Goal: Task Accomplishment & Management: Use online tool/utility

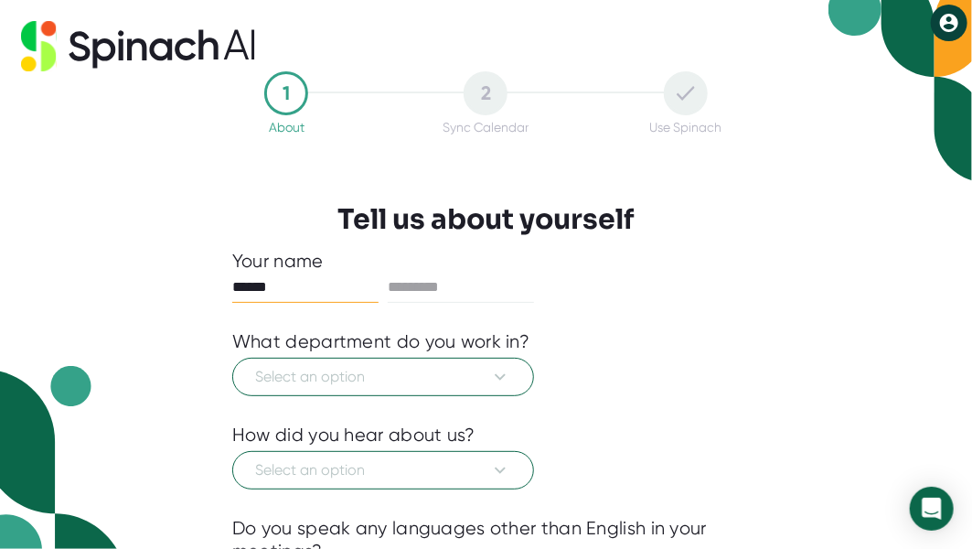
type input "******"
type input "****"
click at [507, 372] on icon at bounding box center [500, 377] width 22 height 22
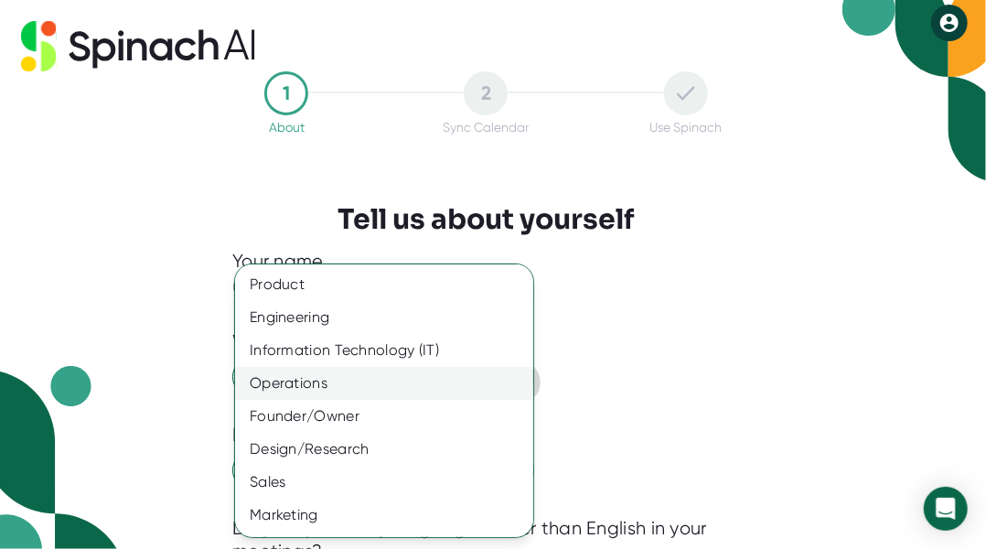
click at [432, 379] on div "Operations" at bounding box center [391, 383] width 312 height 33
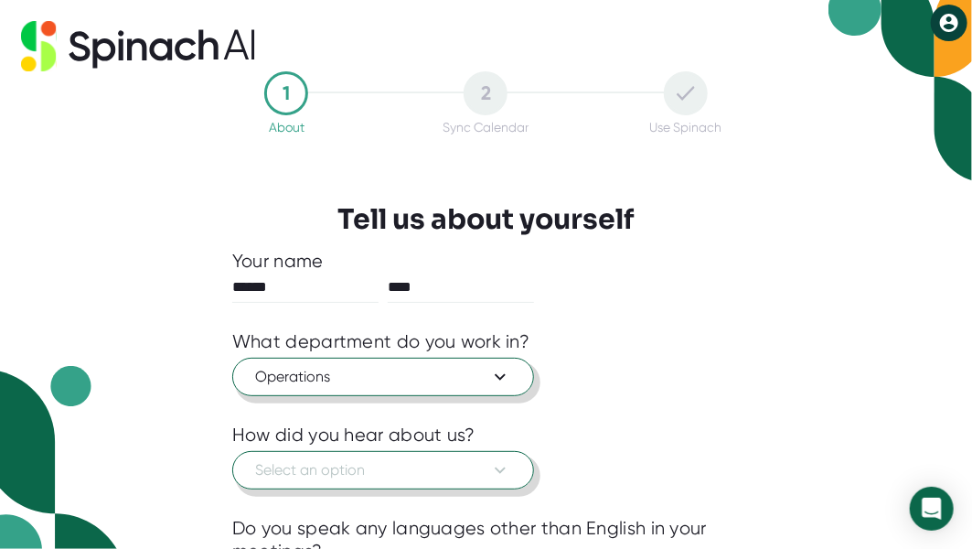
click at [385, 465] on span "Select an option" at bounding box center [383, 470] width 256 height 22
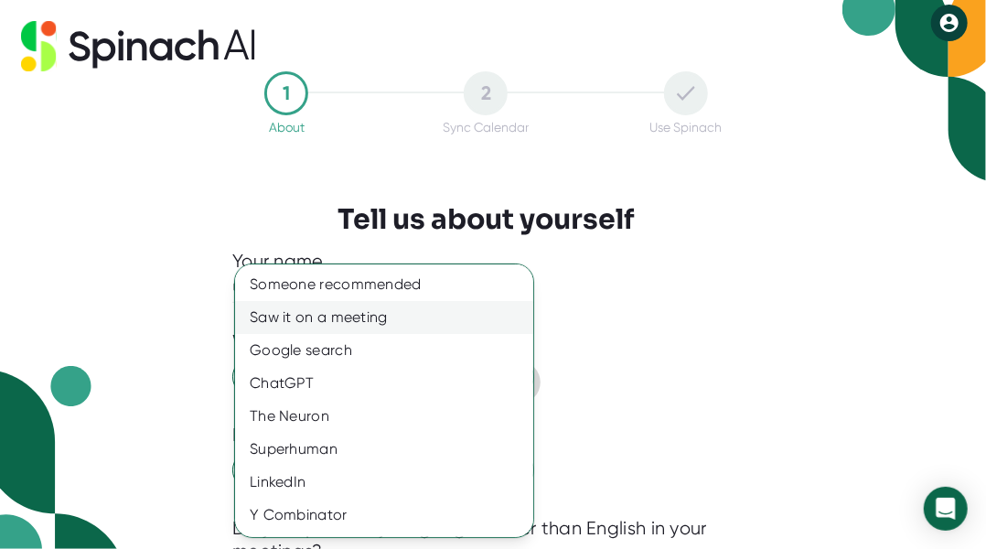
click at [379, 315] on div "Saw it on a meeting" at bounding box center [391, 317] width 312 height 33
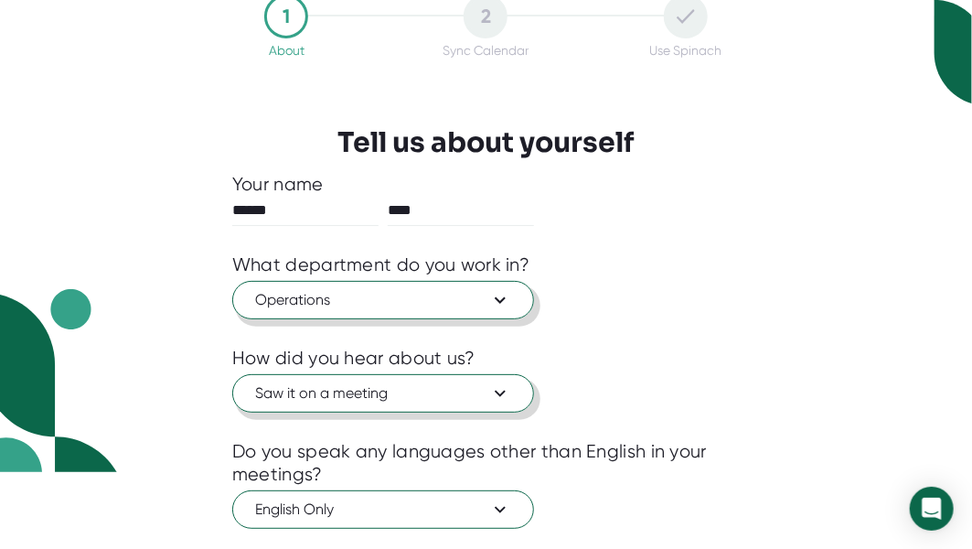
scroll to position [130, 0]
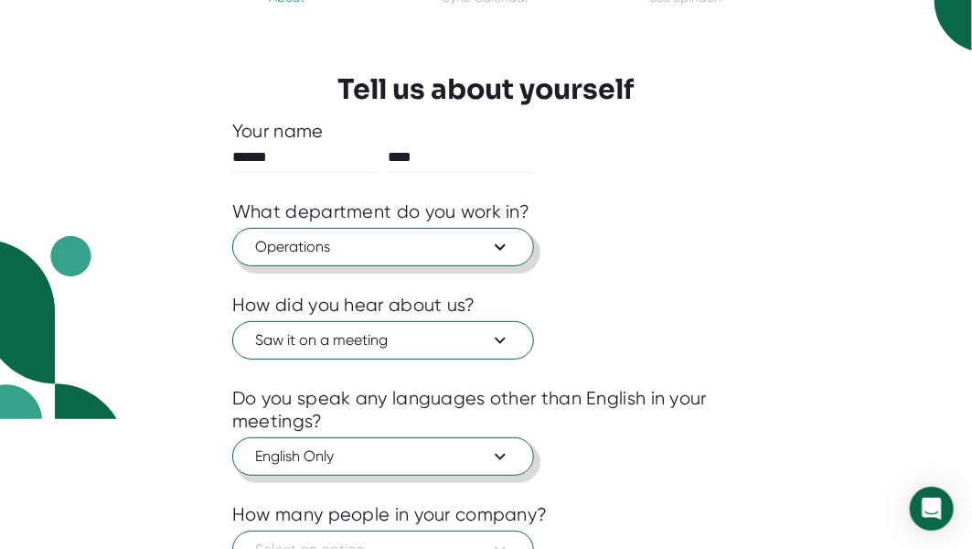
click at [503, 455] on icon at bounding box center [500, 456] width 22 height 22
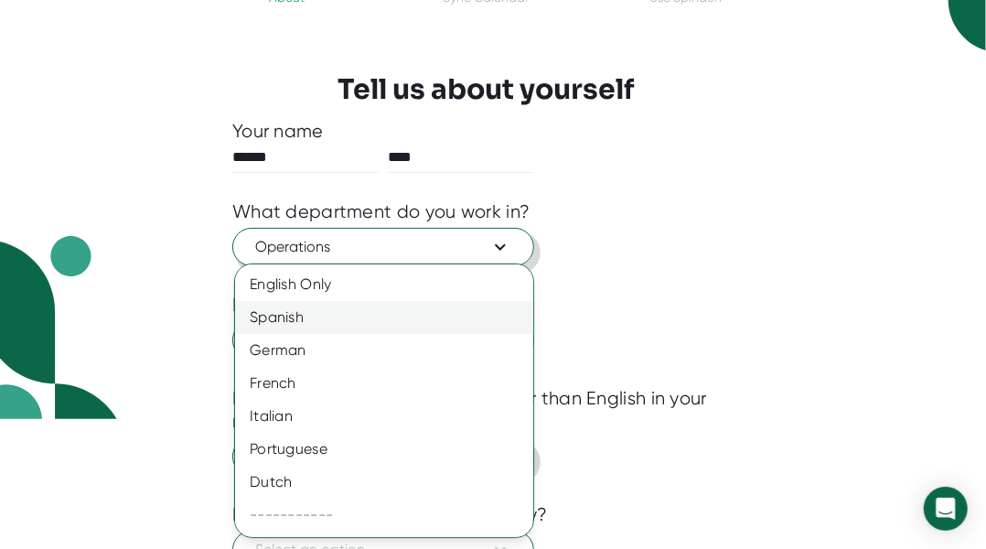
click at [340, 316] on div "Spanish" at bounding box center [391, 317] width 312 height 33
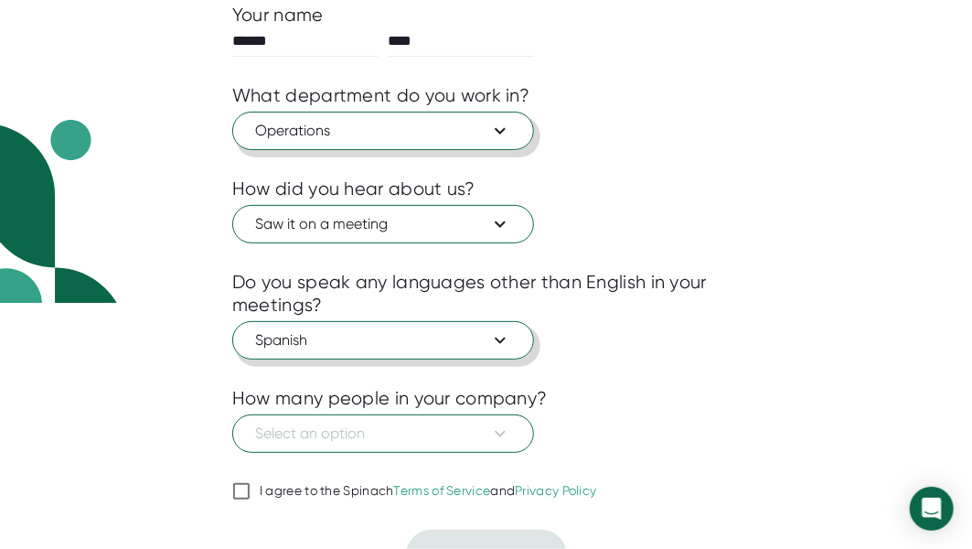
scroll to position [275, 0]
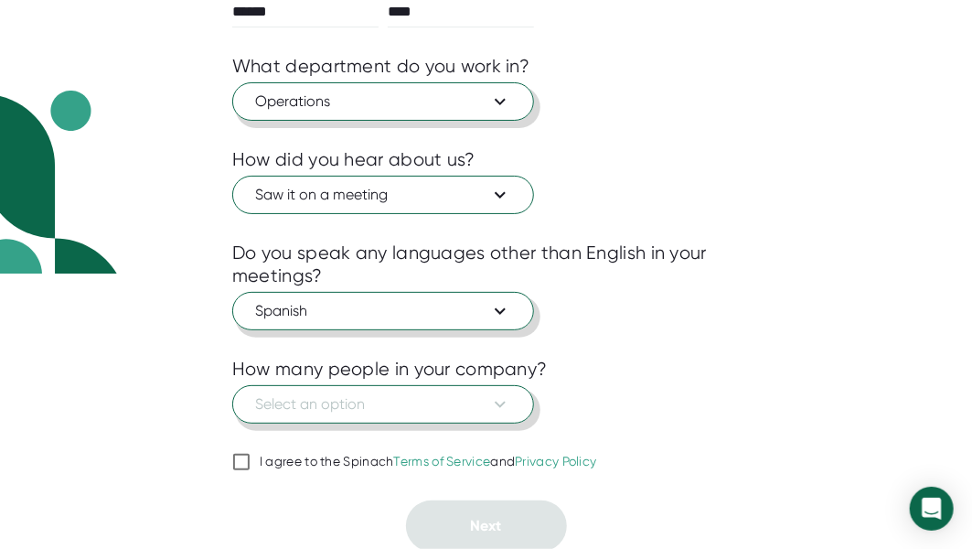
click at [374, 411] on span "Select an option" at bounding box center [383, 404] width 256 height 22
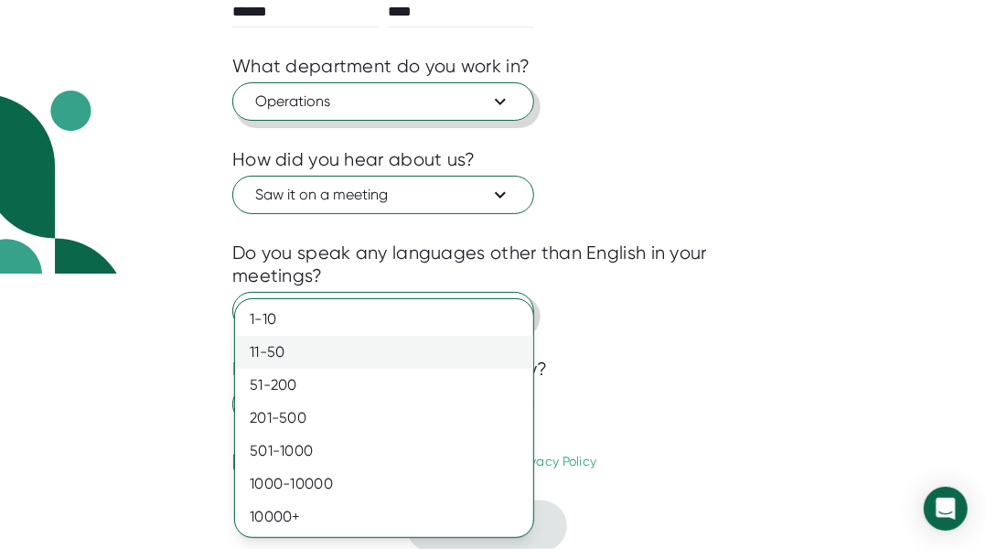
click at [316, 353] on div "11-50" at bounding box center [384, 352] width 298 height 33
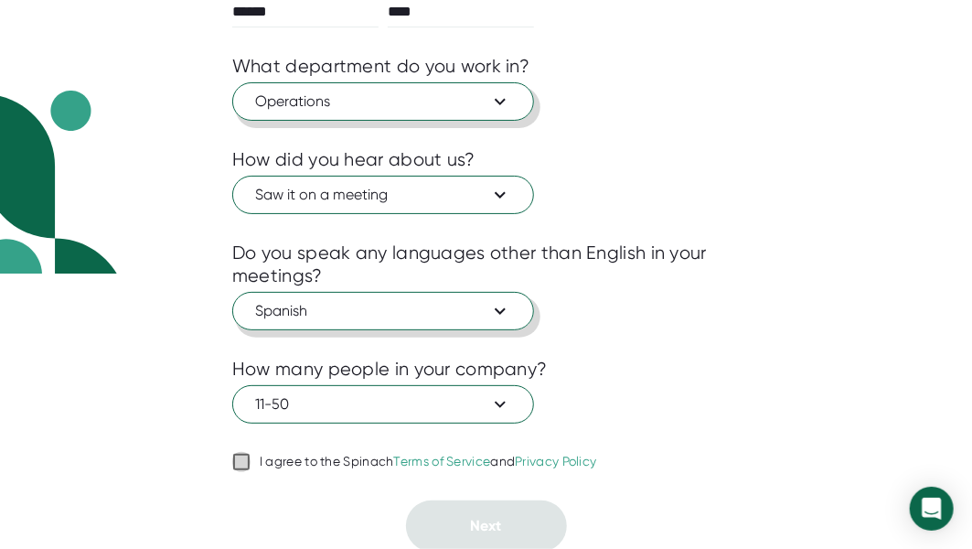
click at [235, 463] on input "I agree to the Spinach Terms of Service and Privacy Policy" at bounding box center [241, 462] width 18 height 22
checkbox input "true"
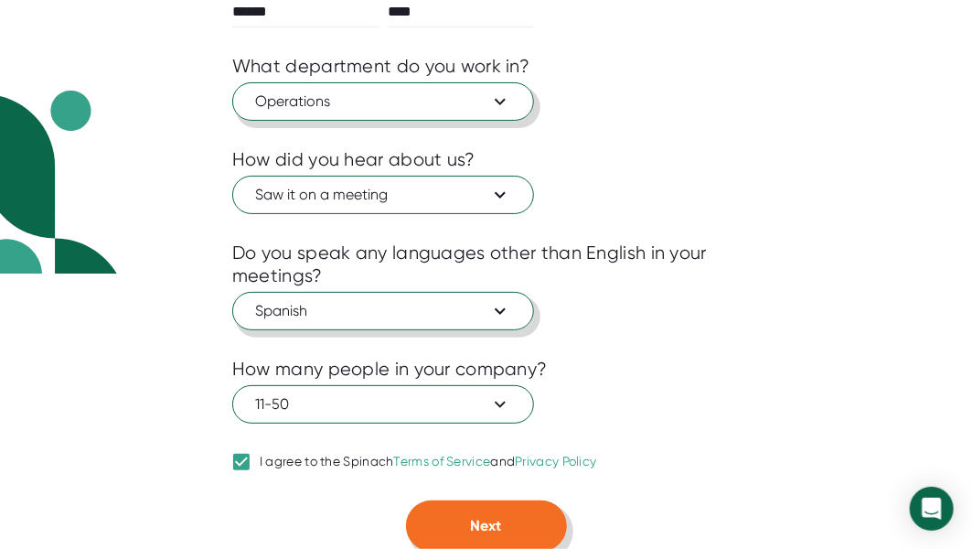
click at [470, 528] on button "Next" at bounding box center [486, 525] width 161 height 51
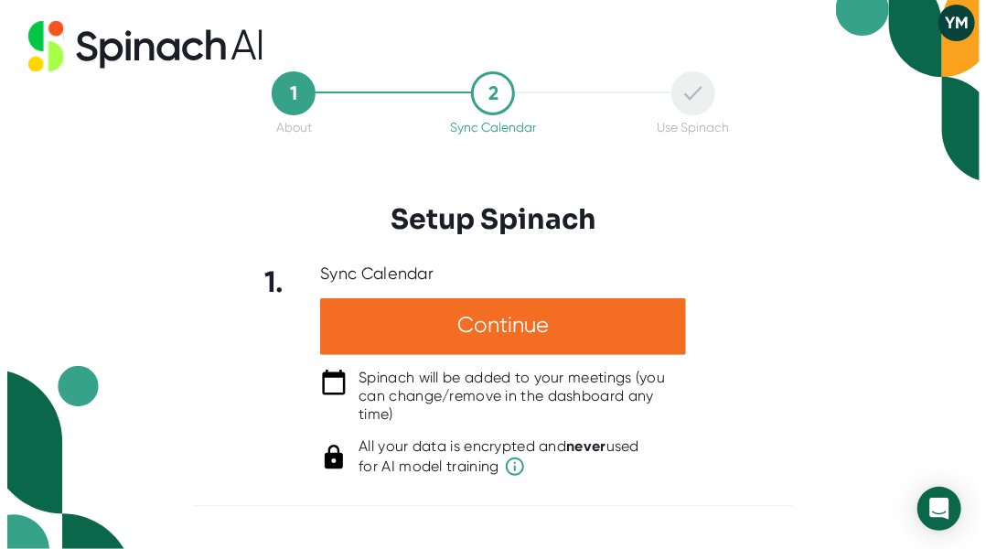
scroll to position [0, 0]
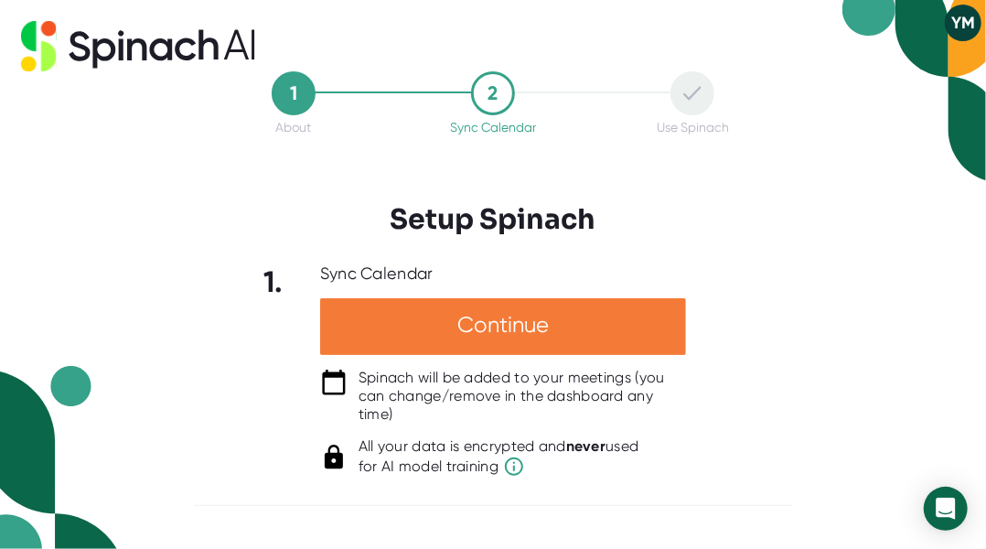
click at [492, 324] on div "Continue" at bounding box center [503, 326] width 366 height 57
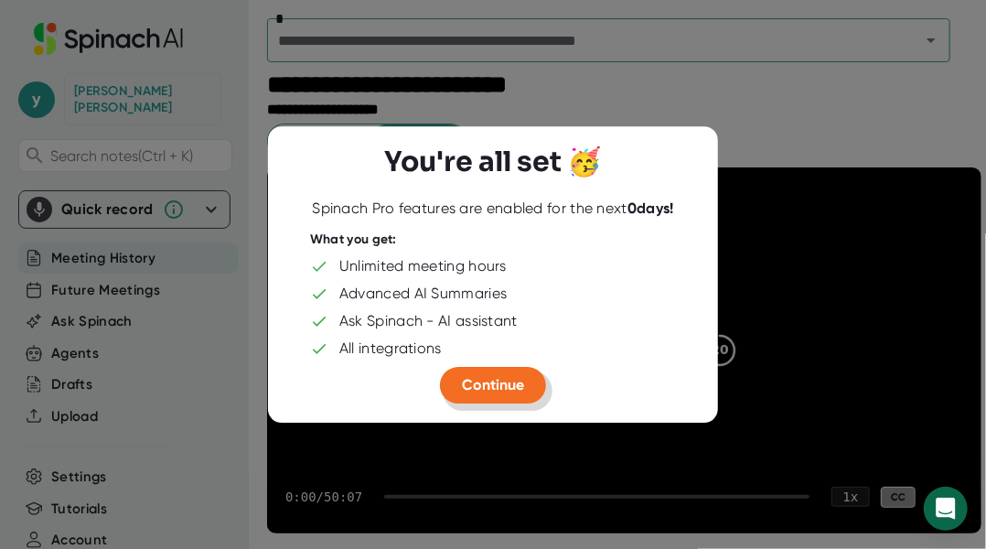
click at [476, 380] on span "Continue" at bounding box center [493, 384] width 62 height 17
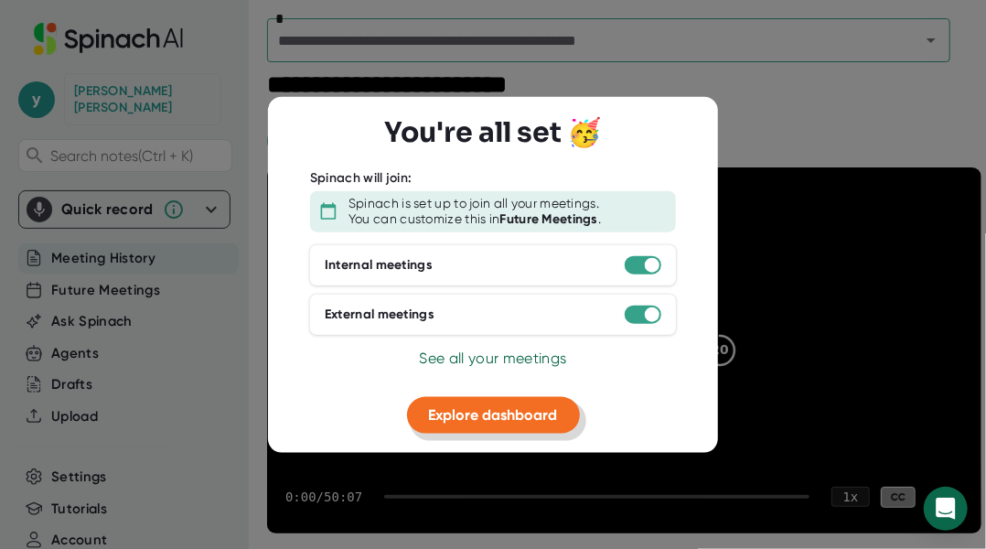
click at [479, 405] on span "Explore dashboard" at bounding box center [493, 413] width 129 height 17
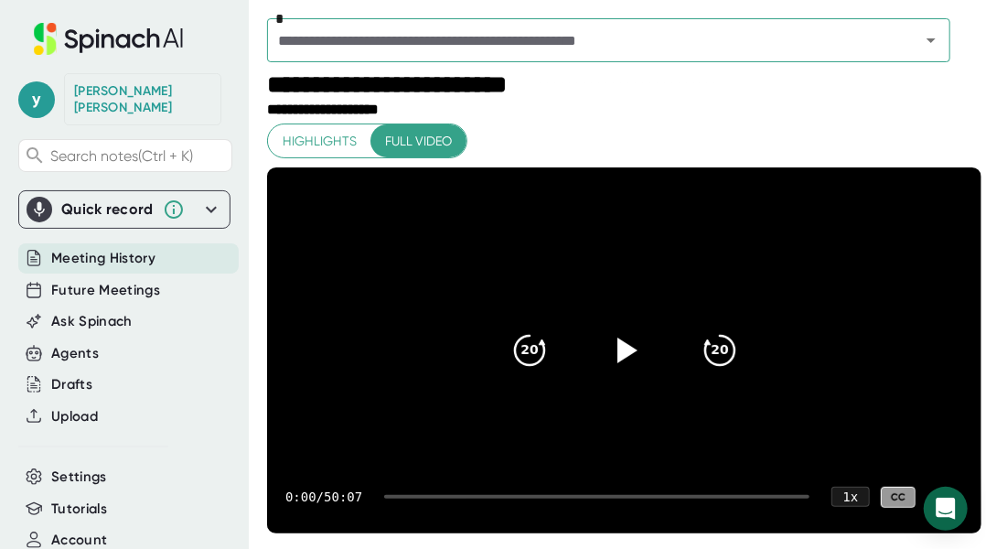
click at [200, 198] on icon at bounding box center [211, 209] width 22 height 22
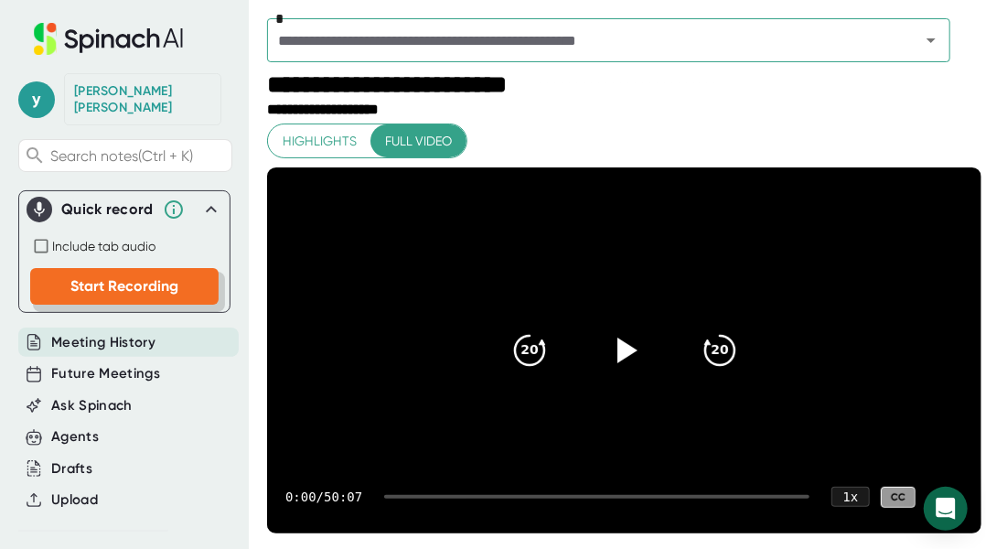
click at [78, 277] on span "Start Recording" at bounding box center [124, 285] width 108 height 17
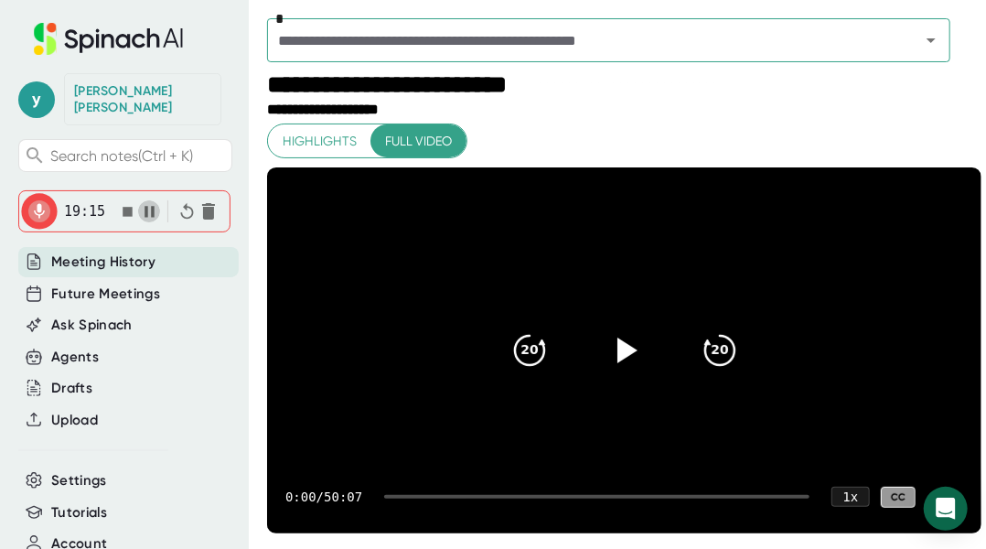
click at [150, 206] on icon "button" at bounding box center [149, 211] width 10 height 11
click at [335, 152] on button "Highlights" at bounding box center [319, 141] width 103 height 34
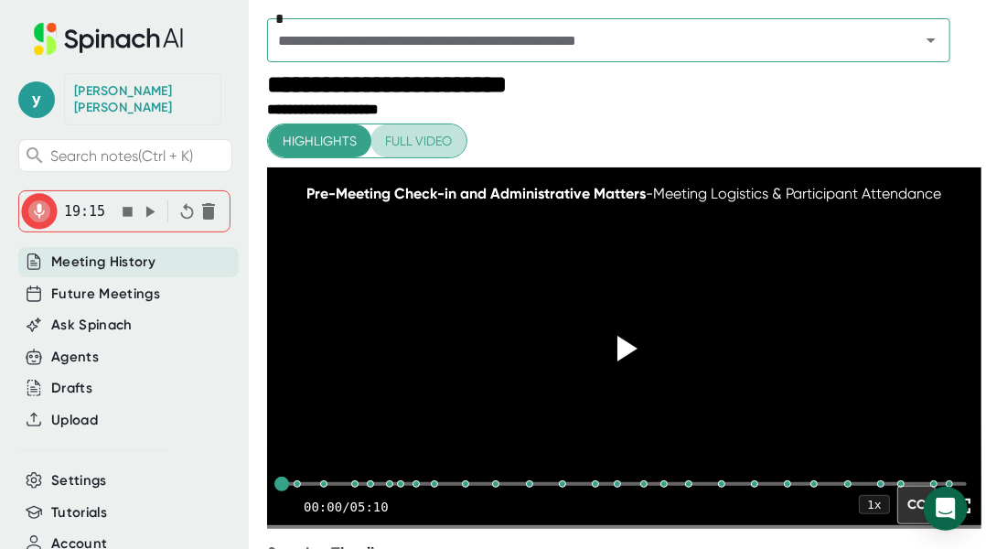
click at [425, 145] on span "Full video" at bounding box center [418, 141] width 67 height 23
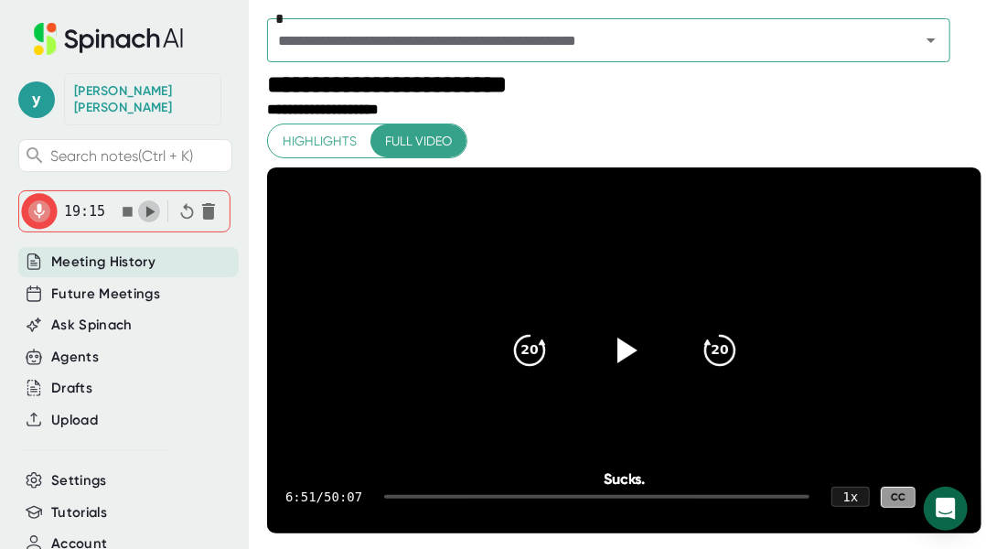
click at [146, 206] on icon "button" at bounding box center [150, 211] width 9 height 11
click at [144, 202] on icon "button" at bounding box center [149, 211] width 19 height 19
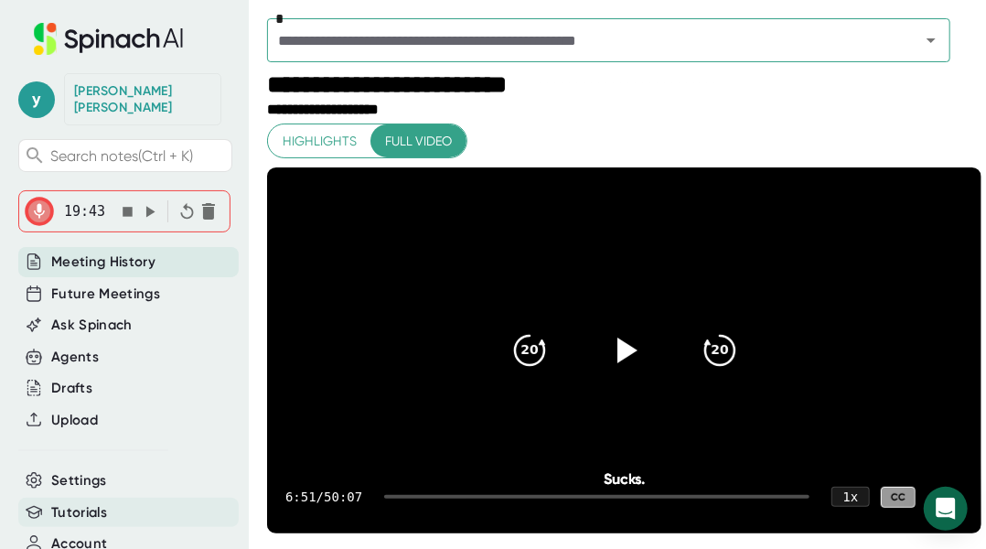
click at [86, 502] on span "Tutorials" at bounding box center [79, 512] width 56 height 21
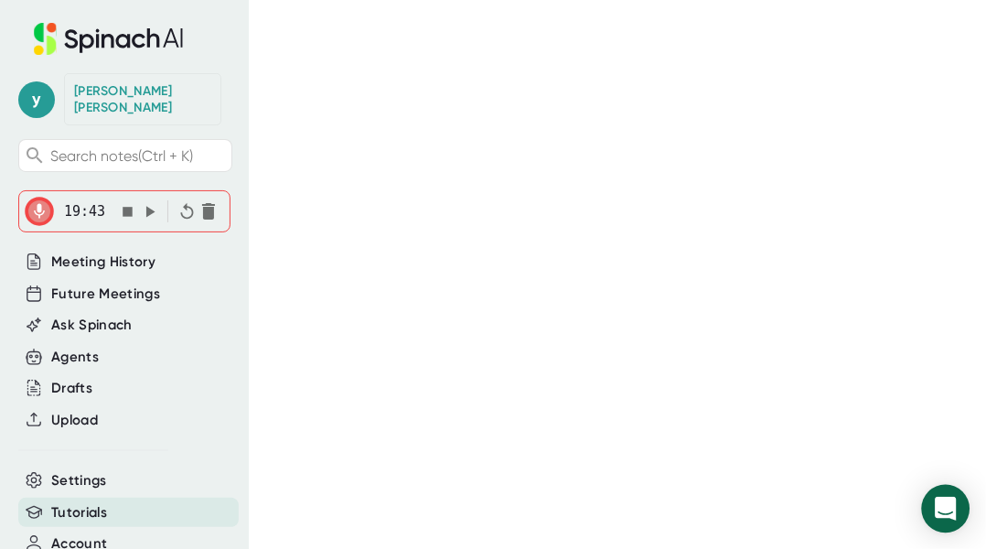
click at [939, 512] on icon "Open Intercom Messenger" at bounding box center [946, 508] width 24 height 24
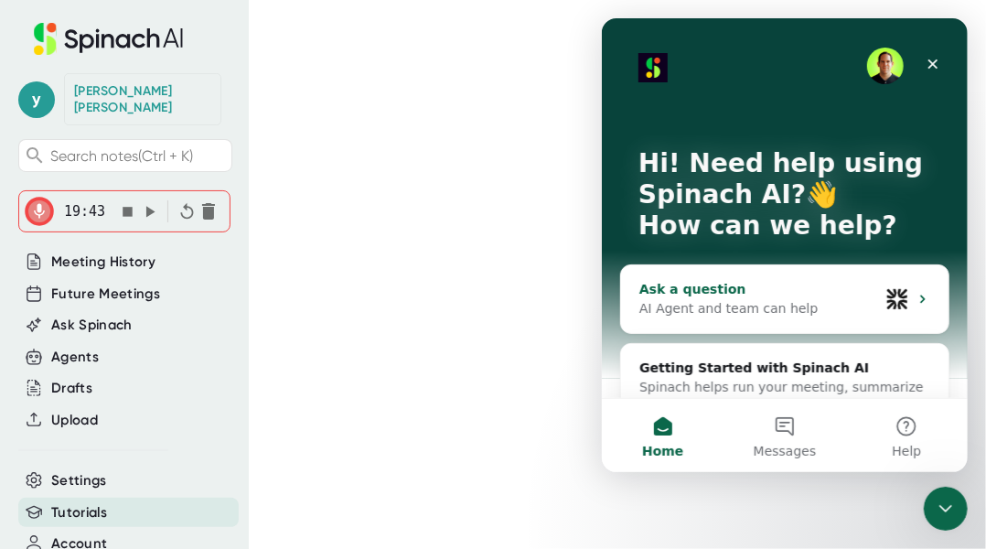
click at [692, 313] on div "AI Agent and team can help" at bounding box center [758, 308] width 240 height 19
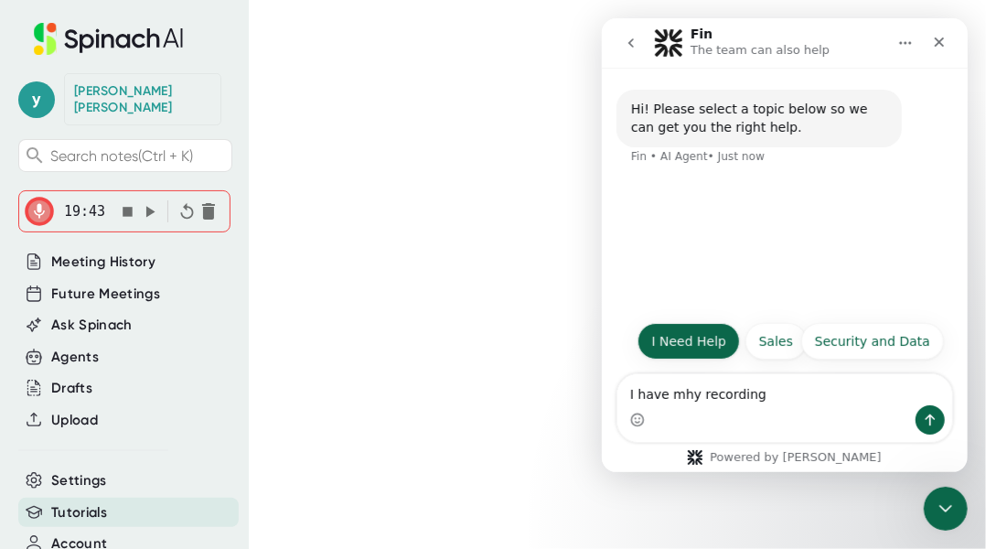
type textarea "I have mhy recording"
click at [688, 337] on button "I Need Help" at bounding box center [687, 341] width 102 height 37
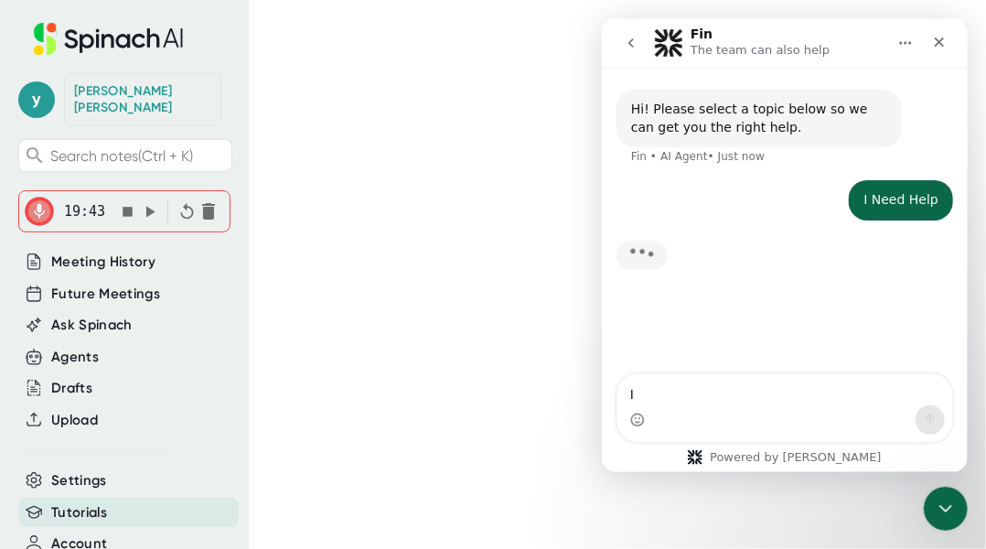
type textarea "I"
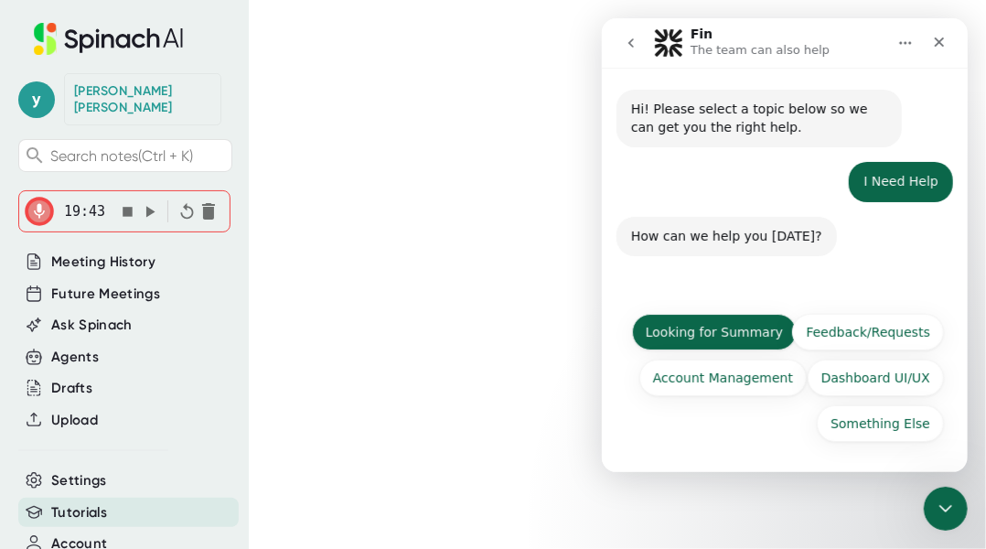
click at [740, 338] on button "Looking for Summary" at bounding box center [713, 332] width 165 height 37
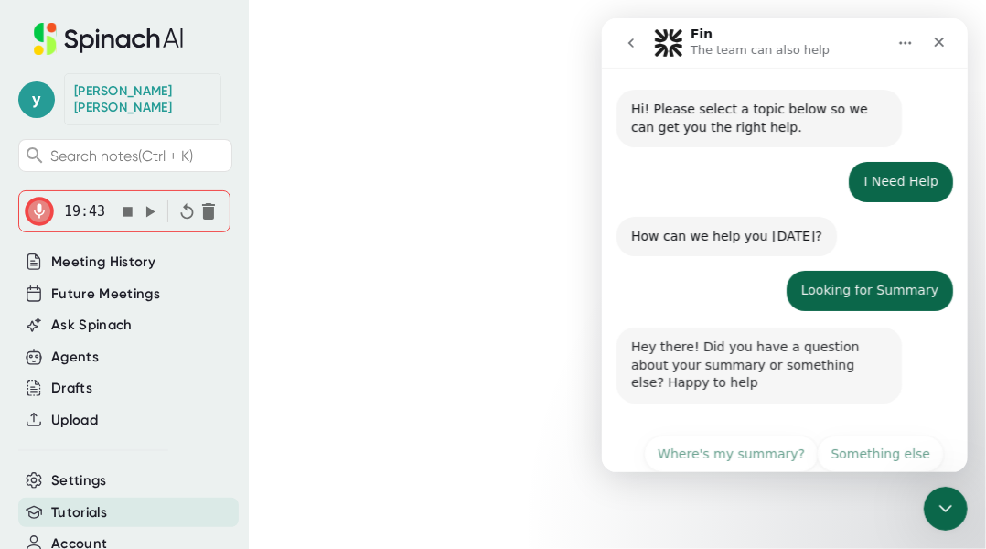
scroll to position [31, 0]
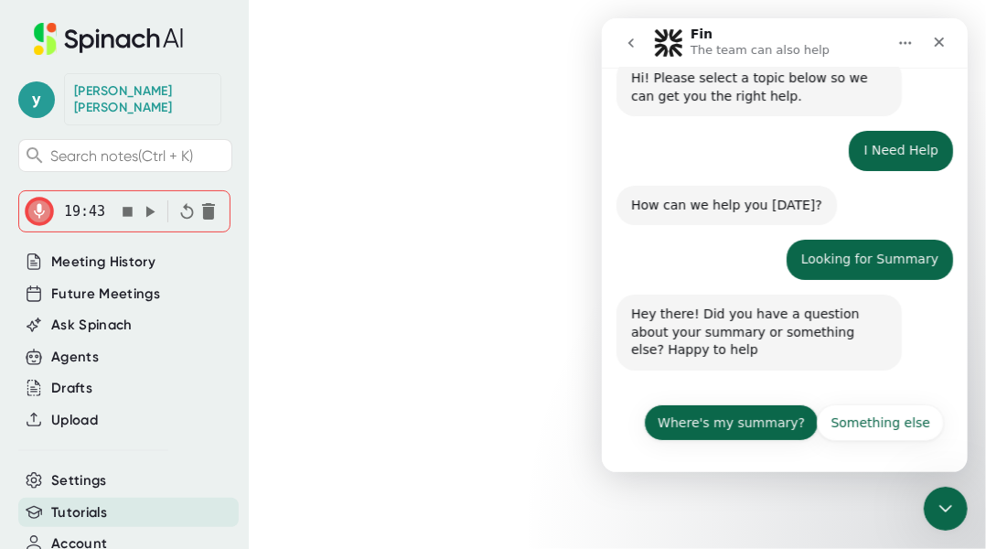
click at [753, 420] on button "Where's my summary?" at bounding box center [730, 422] width 175 height 37
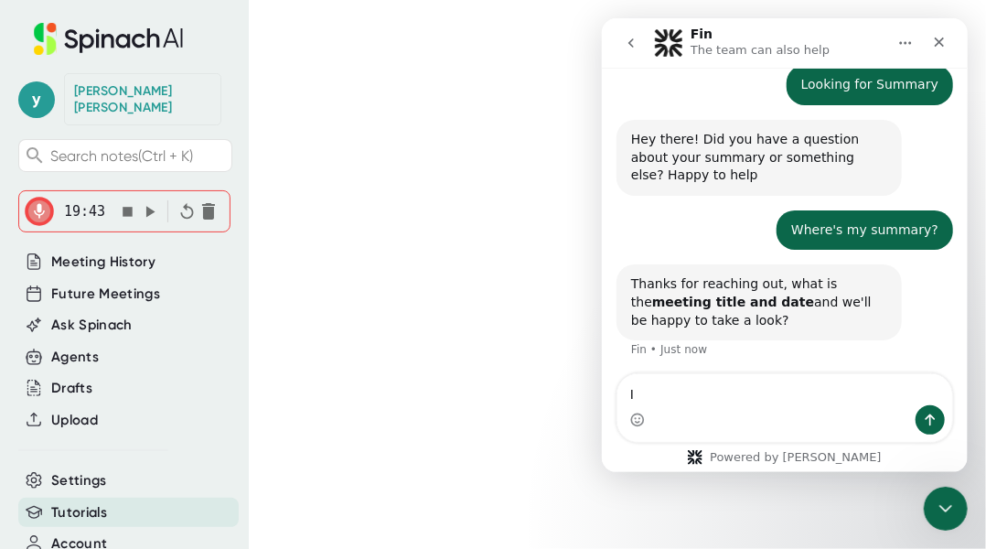
scroll to position [209, 0]
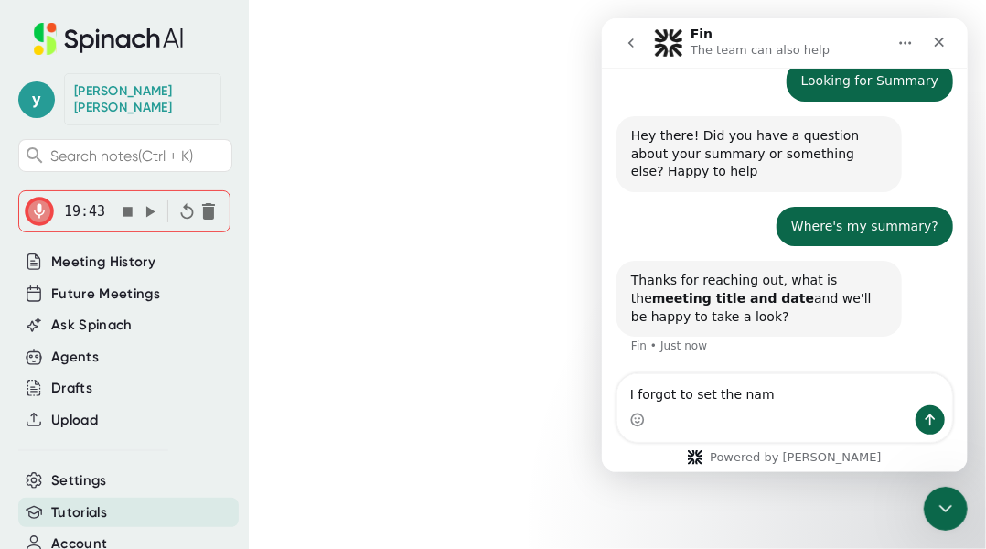
type textarea "I forgot to set the name"
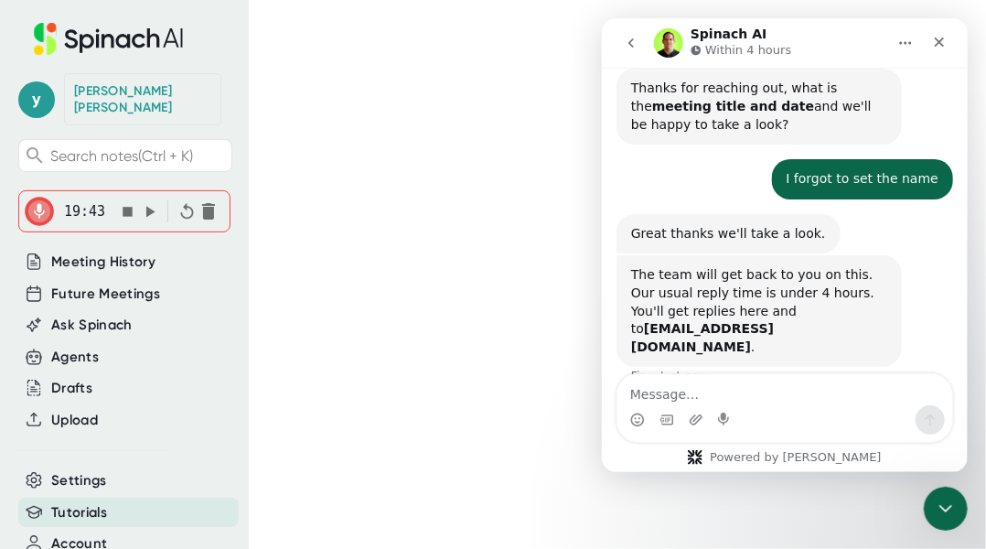
scroll to position [414, 0]
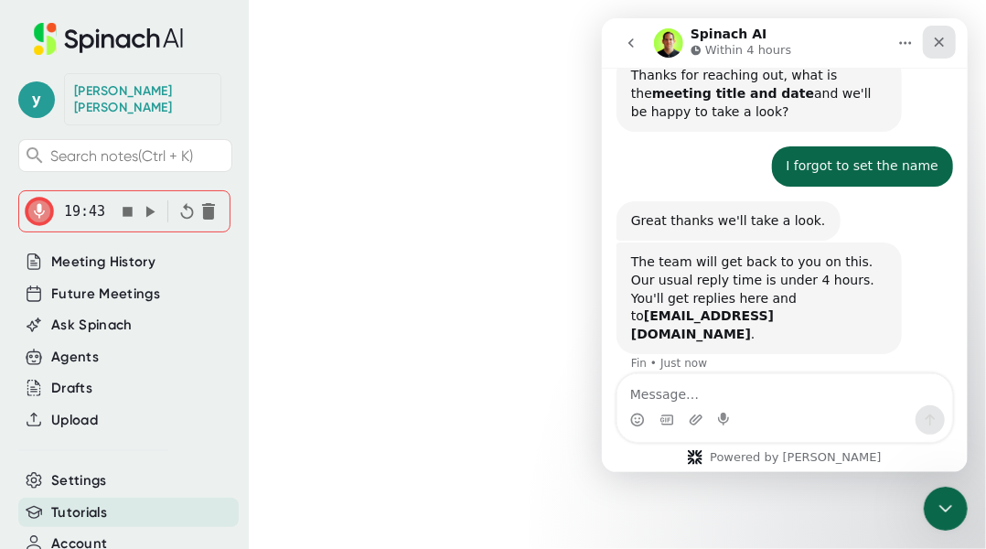
click at [940, 48] on icon "Close" at bounding box center [938, 42] width 15 height 15
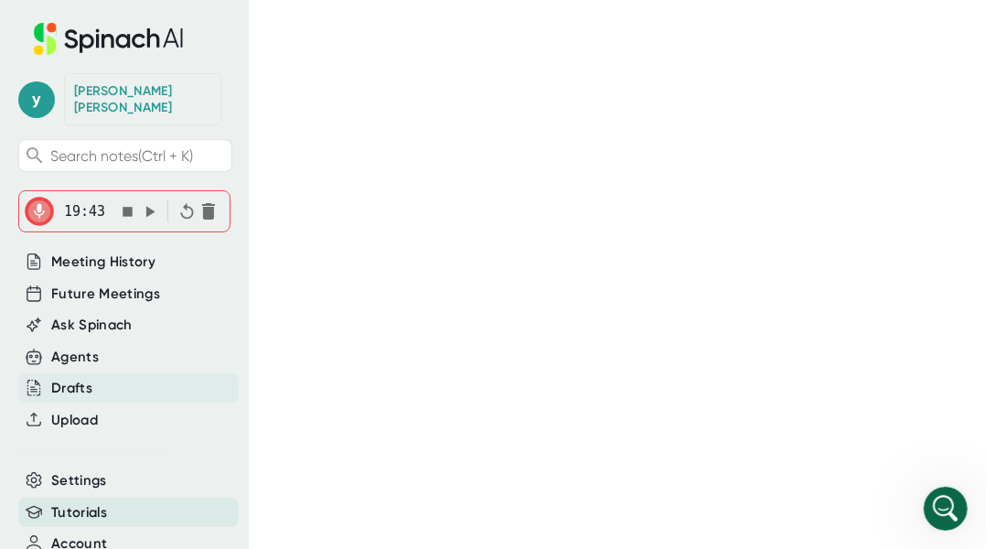
click at [91, 378] on div "Drafts" at bounding box center [71, 388] width 41 height 21
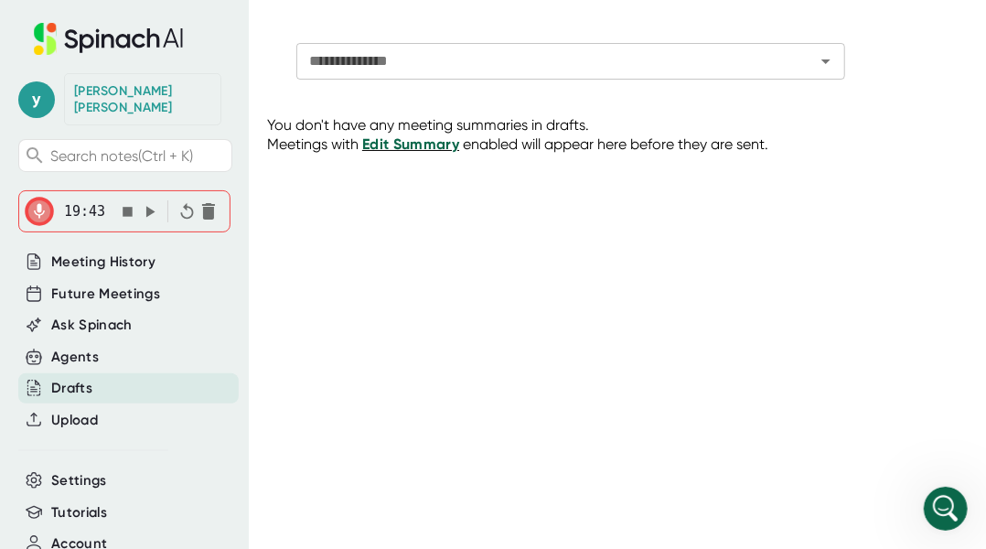
click at [404, 145] on span "Edit Summary" at bounding box center [410, 143] width 97 height 17
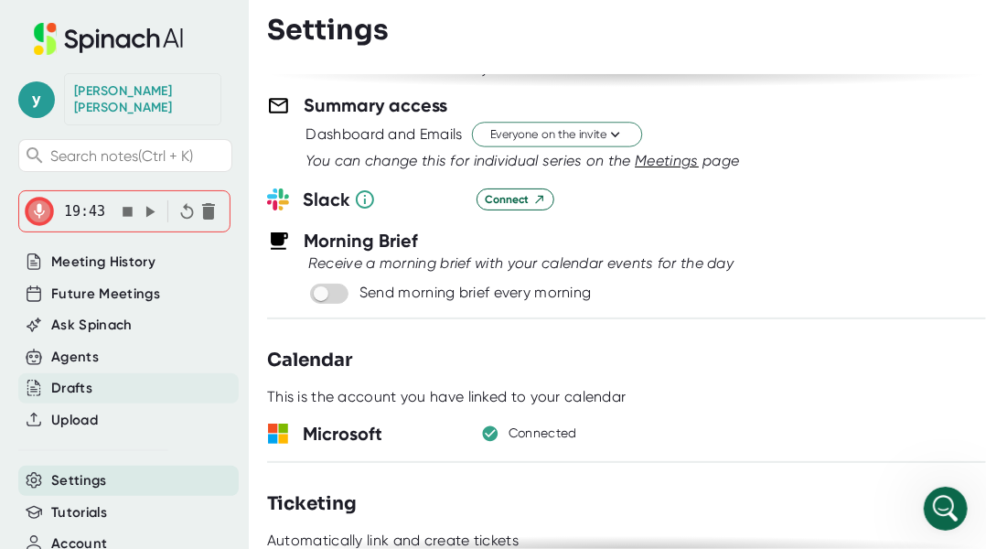
scroll to position [793, 0]
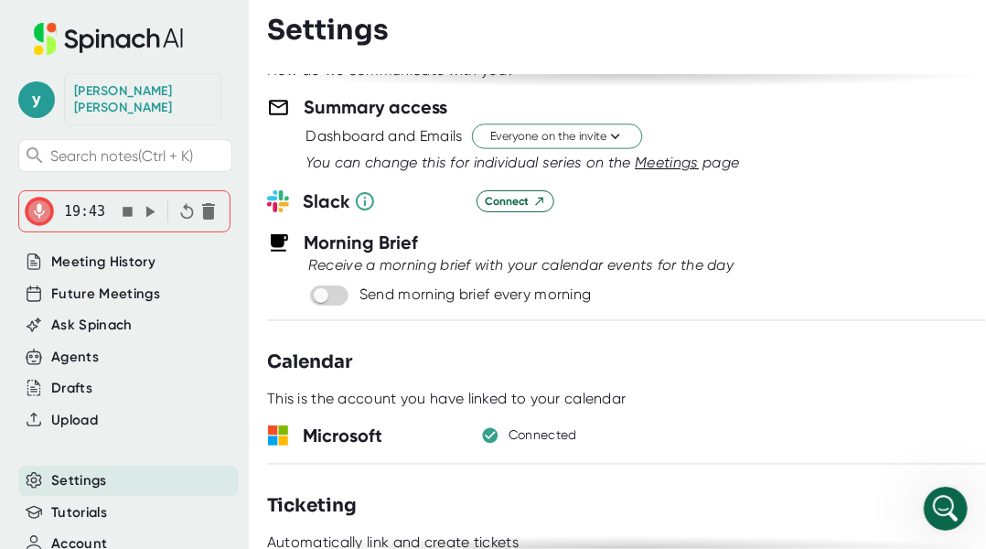
click at [82, 203] on span "19:43" at bounding box center [84, 211] width 41 height 16
click at [125, 207] on icon "button" at bounding box center [128, 212] width 10 height 10
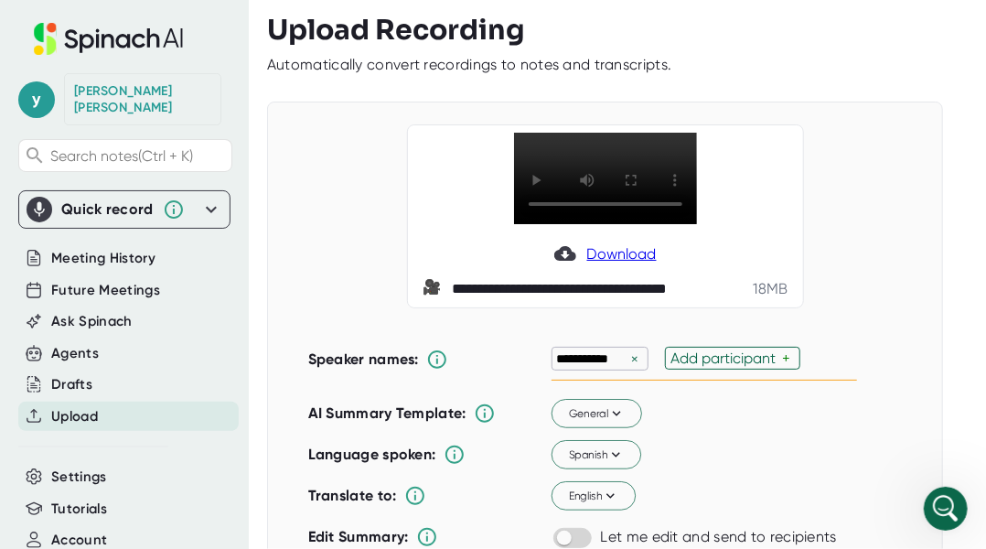
click at [608, 251] on span "Download" at bounding box center [621, 253] width 69 height 17
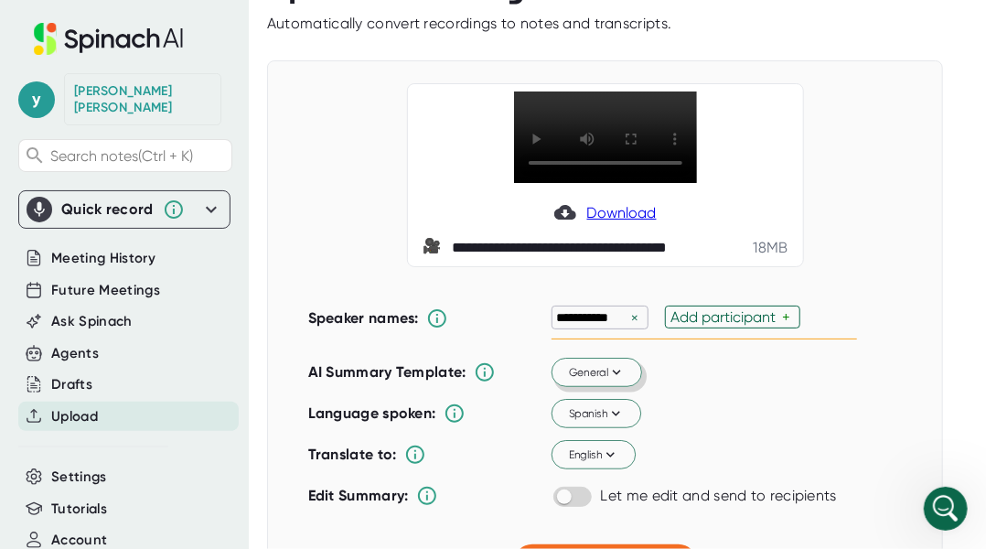
scroll to position [63, 0]
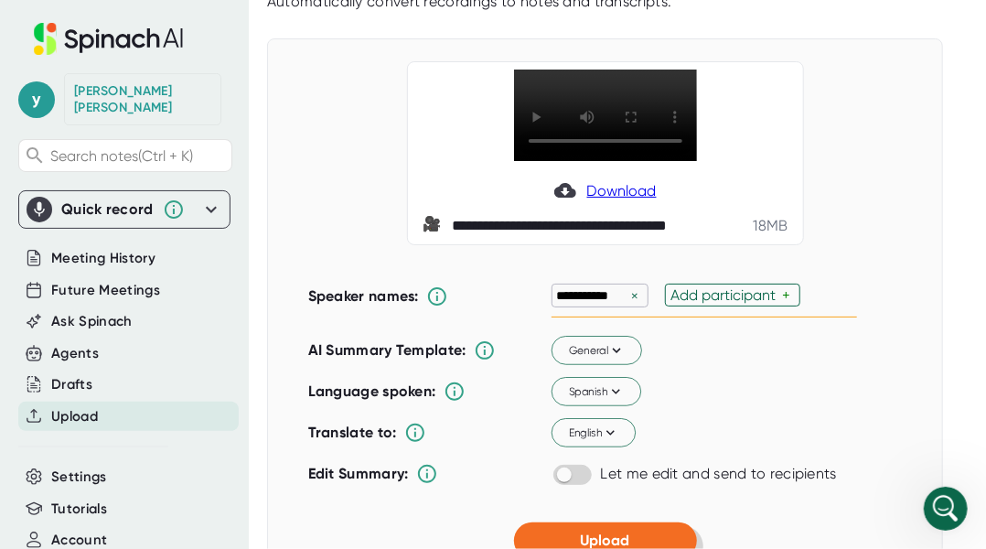
click at [594, 531] on span "Upload" at bounding box center [605, 539] width 49 height 17
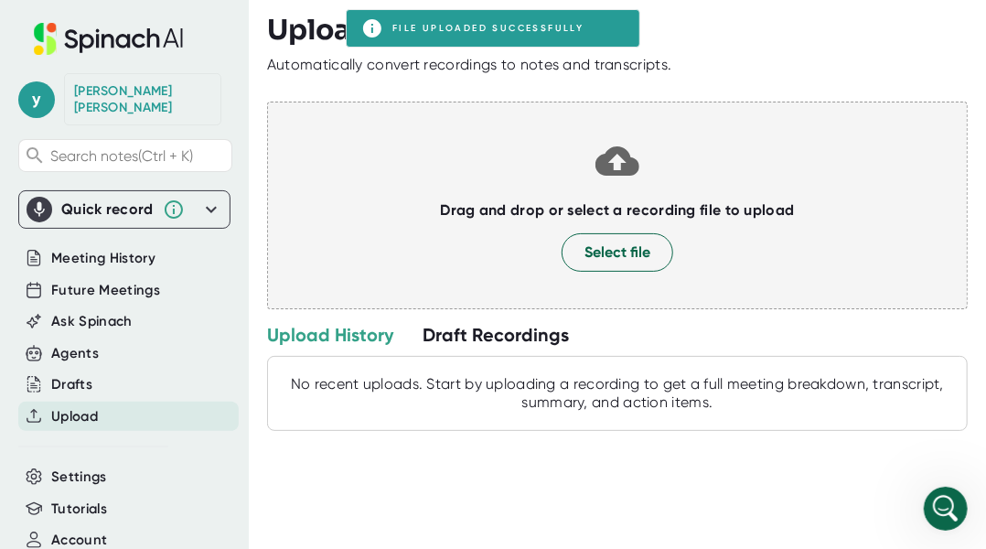
scroll to position [0, 0]
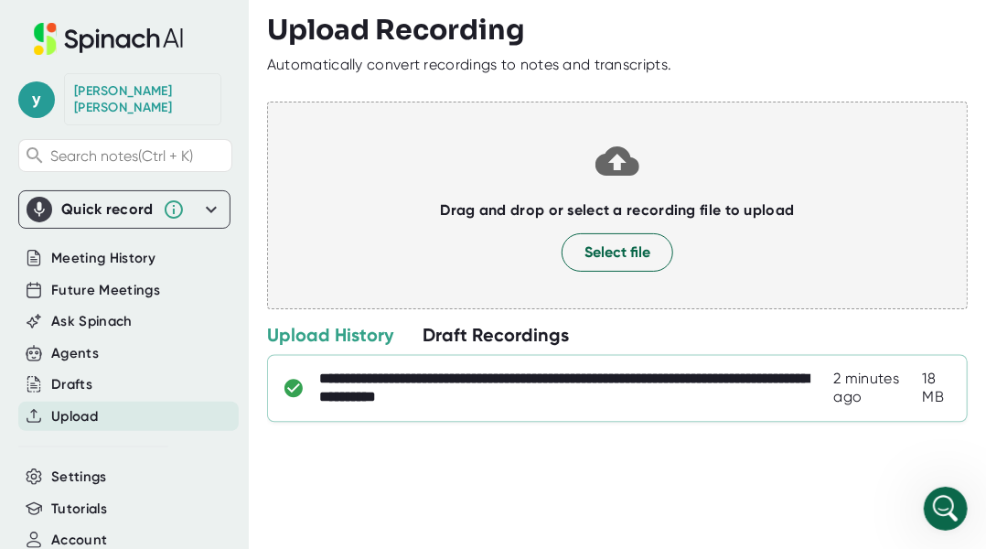
click at [422, 400] on div "**********" at bounding box center [576, 388] width 515 height 37
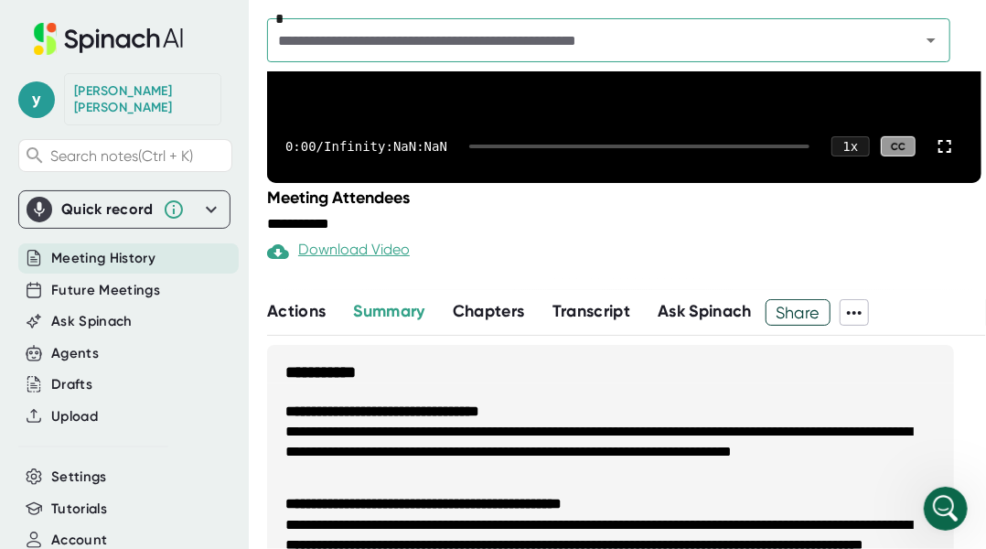
scroll to position [364, 0]
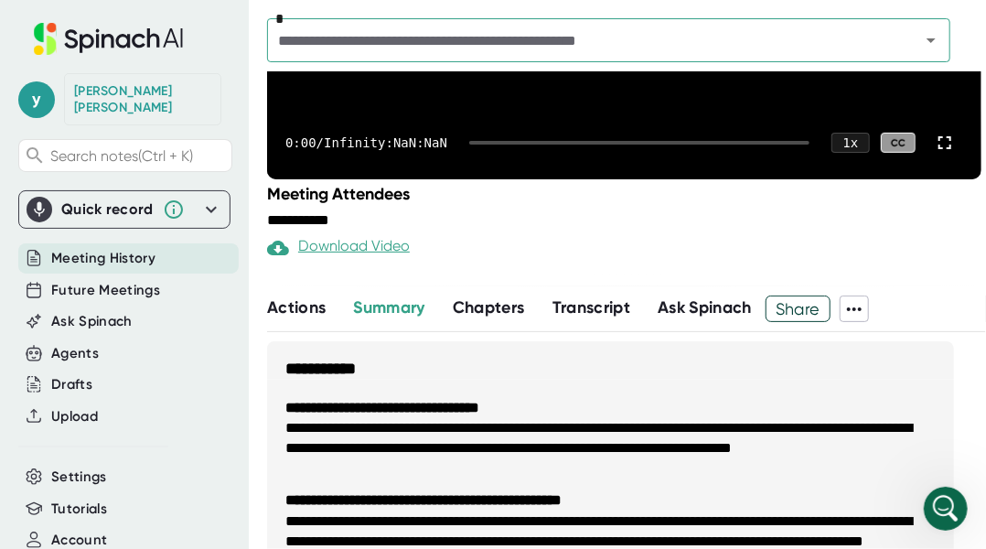
click at [817, 307] on span "Share" at bounding box center [797, 309] width 63 height 32
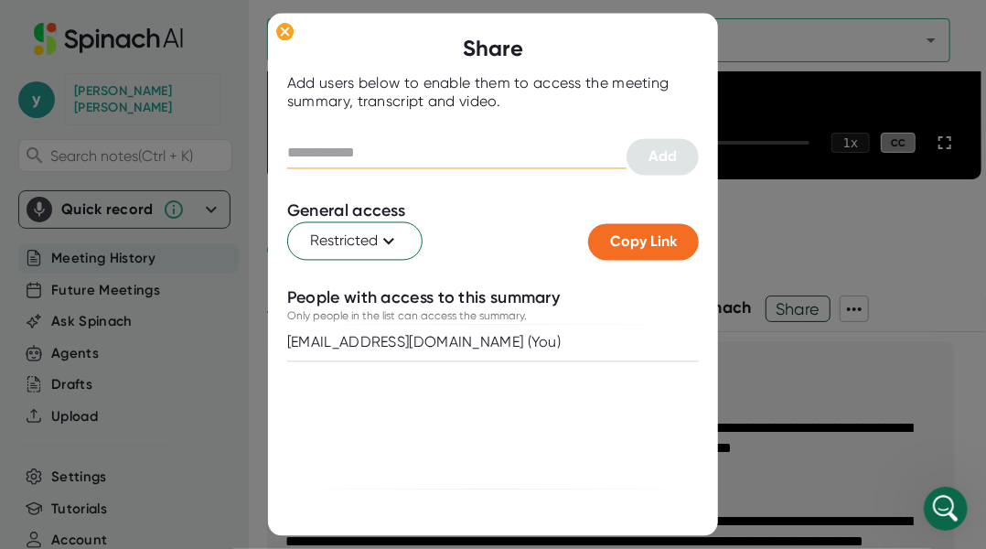
click at [462, 150] on input "text" at bounding box center [456, 153] width 339 height 29
type input "*"
click at [636, 247] on span "Copy Link" at bounding box center [643, 240] width 67 height 17
click at [354, 152] on input "text" at bounding box center [456, 153] width 339 height 29
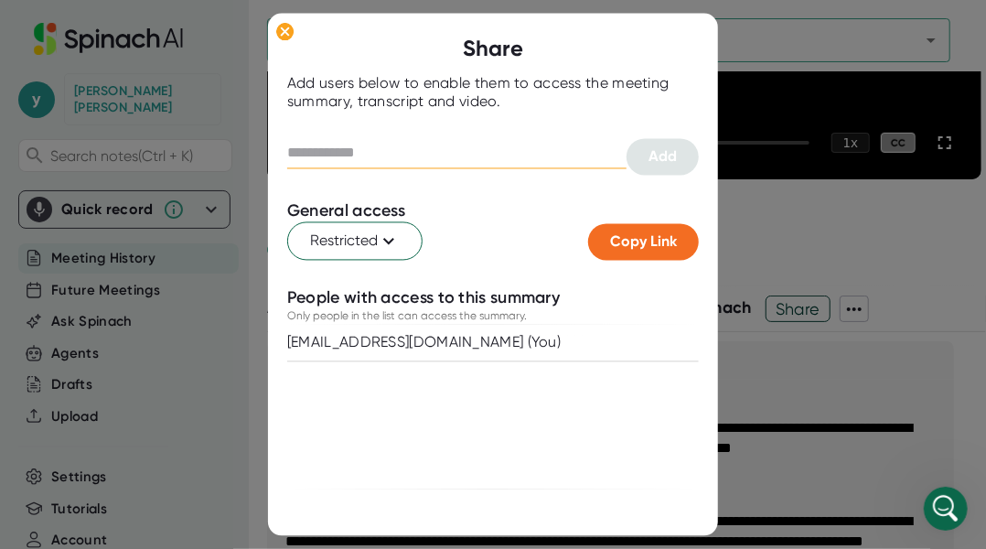
paste input "**********"
type input "*"
type input "**********"
click at [400, 233] on button "Restricted" at bounding box center [354, 240] width 135 height 38
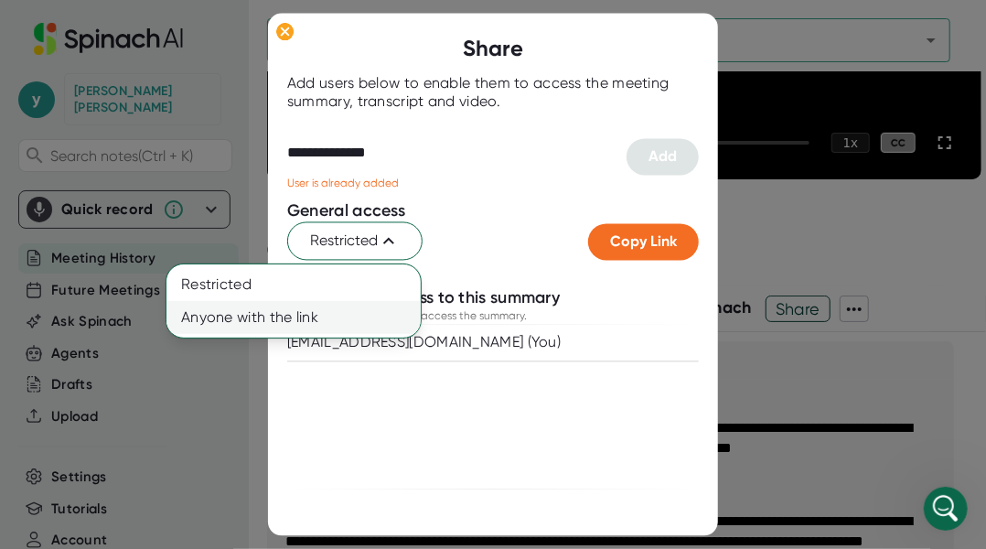
click at [358, 312] on div "Anyone with the link" at bounding box center [293, 317] width 254 height 33
